Goal: Navigation & Orientation: Find specific page/section

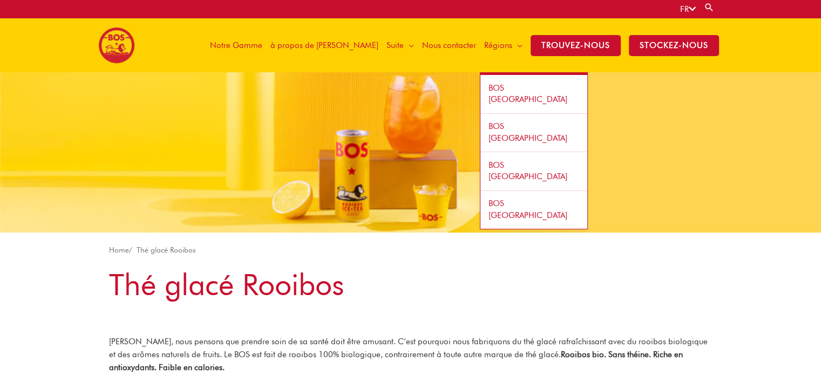
click at [512, 47] on span "Régions" at bounding box center [498, 45] width 28 height 32
click at [527, 92] on link "BOS [GEOGRAPHIC_DATA]" at bounding box center [533, 94] width 107 height 39
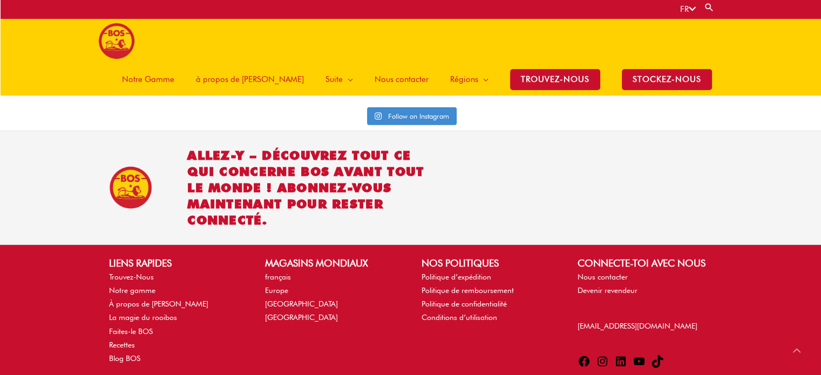
scroll to position [2581, 0]
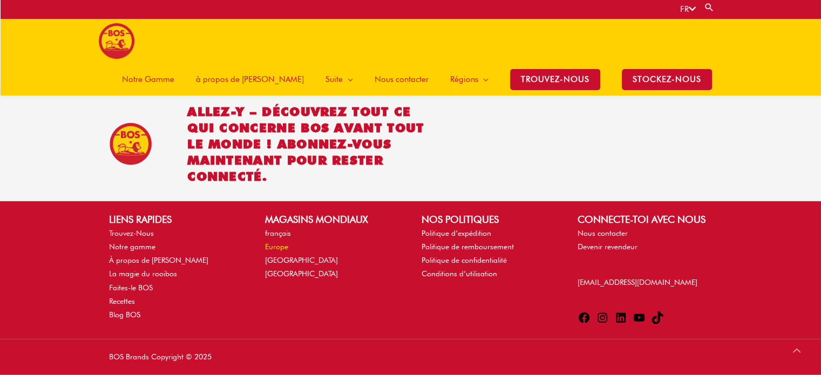
click at [283, 242] on link "Europe" at bounding box center [276, 246] width 23 height 9
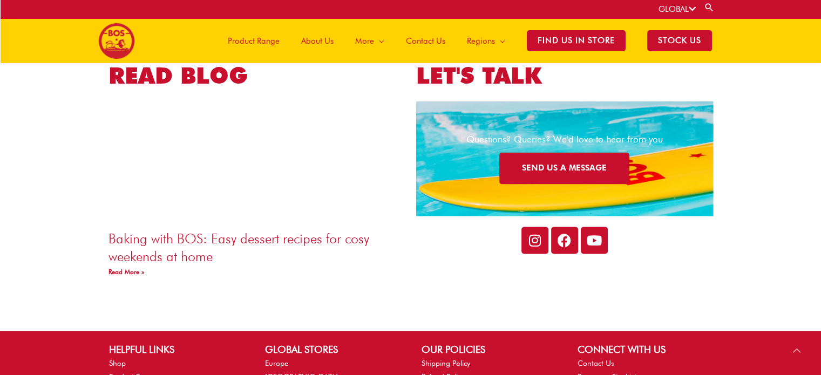
scroll to position [2006, 0]
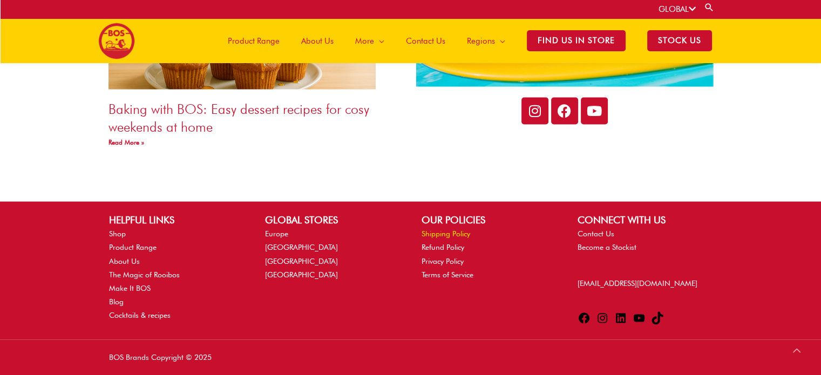
click at [444, 232] on link "Shipping Policy" at bounding box center [446, 233] width 49 height 9
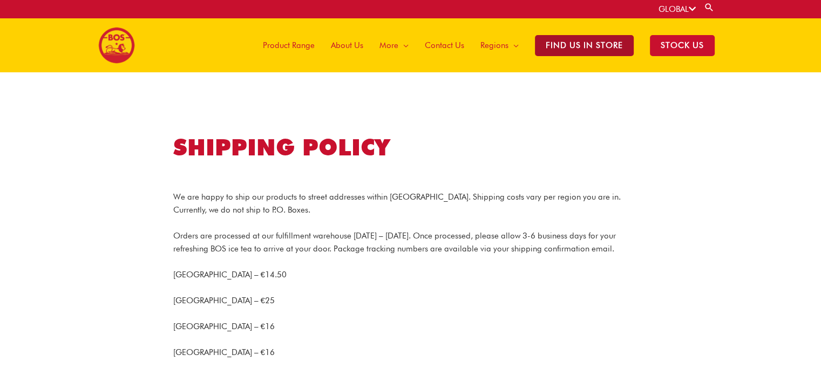
click at [594, 43] on span "Find Us in Store" at bounding box center [584, 45] width 99 height 21
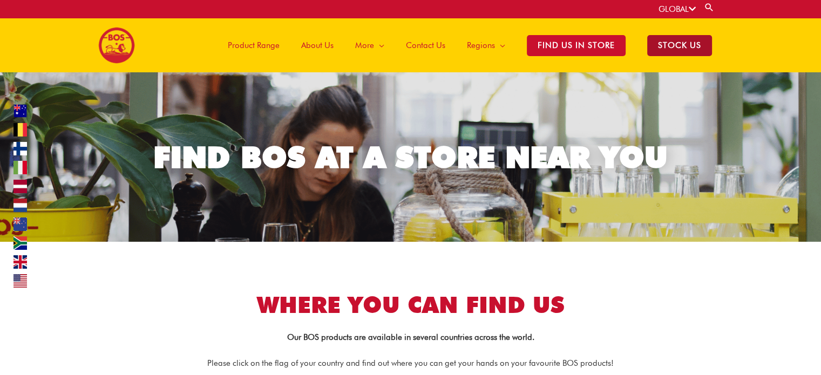
click at [691, 43] on span "STOCK US" at bounding box center [679, 45] width 65 height 21
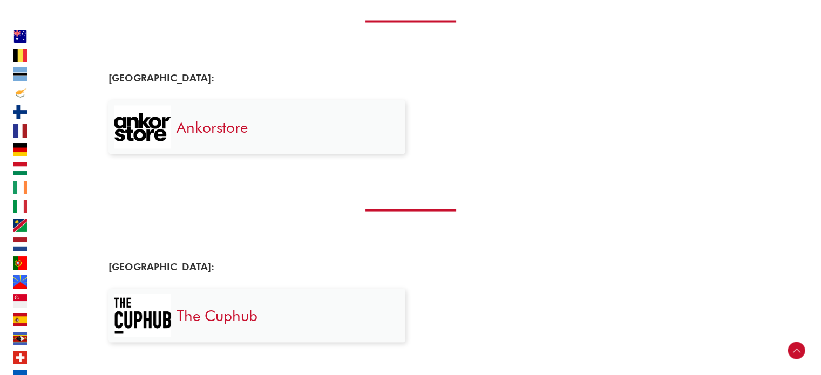
scroll to position [1889, 0]
